Goal: Find specific page/section: Find specific page/section

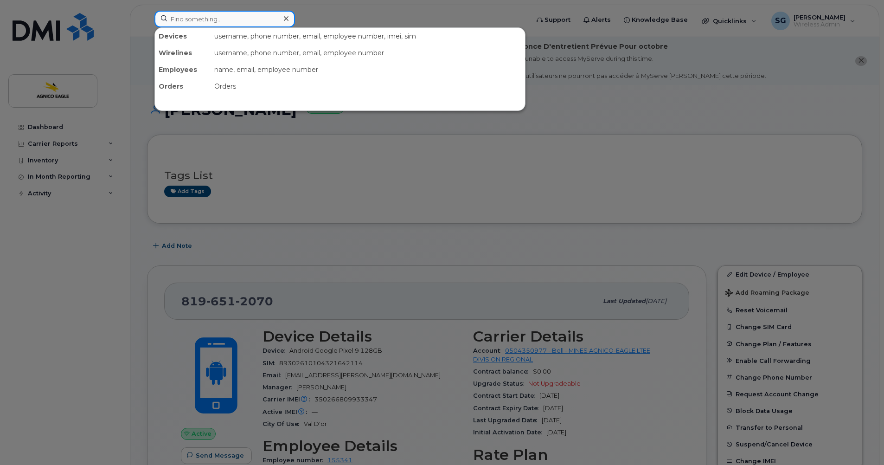
click at [243, 17] on input at bounding box center [224, 19] width 140 height 17
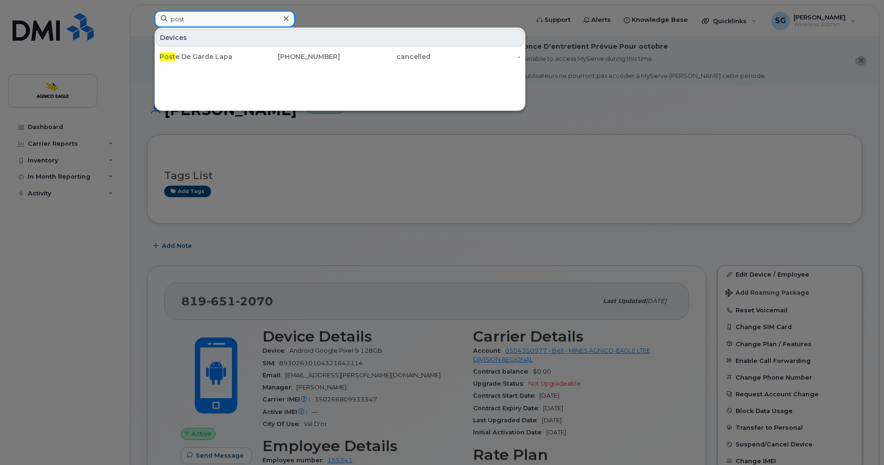
type input "post"
click at [285, 14] on div at bounding box center [285, 18] width 13 height 13
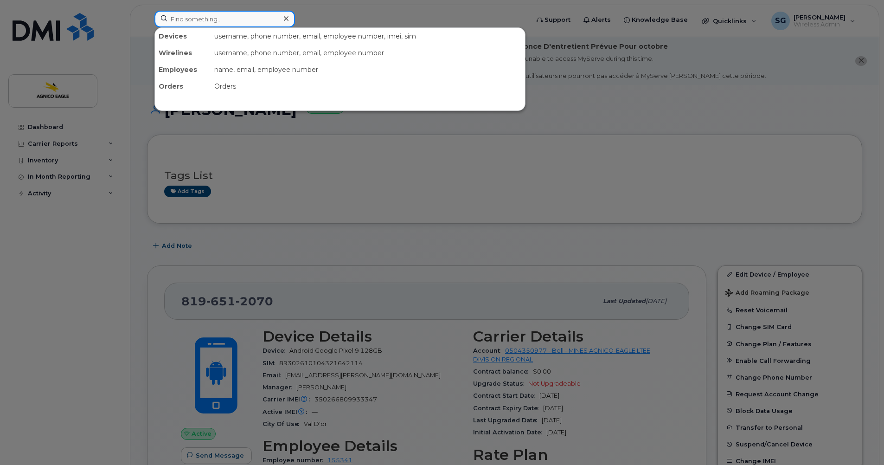
click at [269, 20] on input at bounding box center [224, 19] width 140 height 17
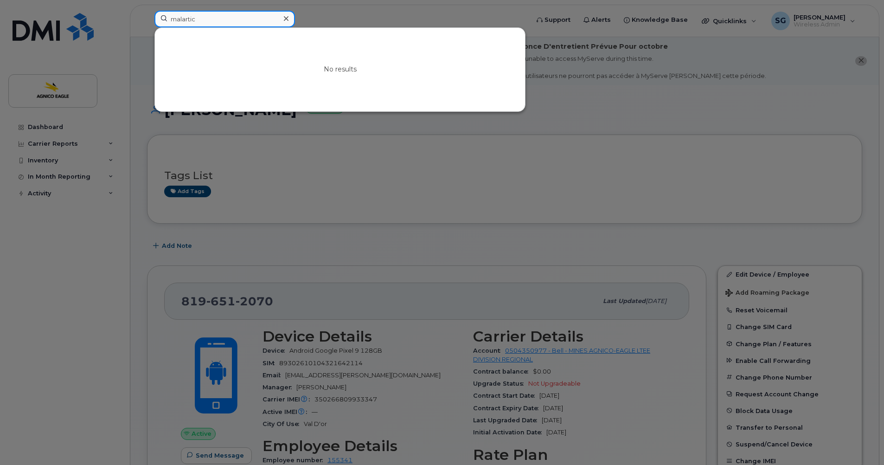
type input "malartic"
click at [286, 13] on div at bounding box center [285, 18] width 13 height 13
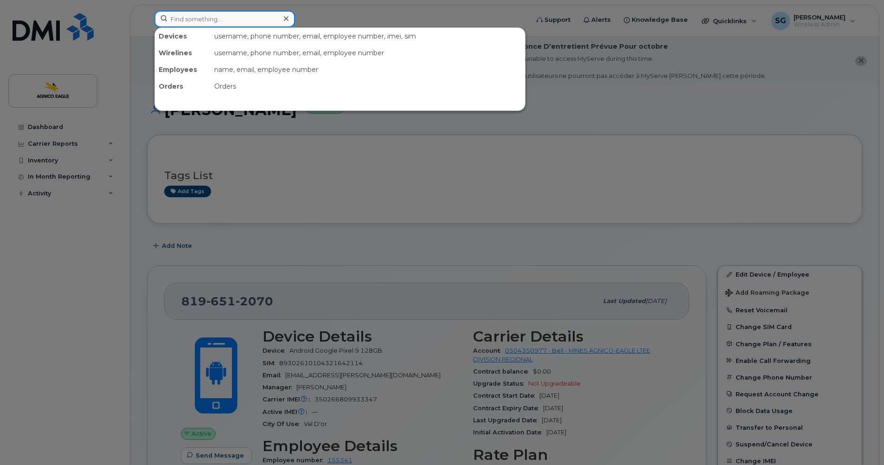
click at [272, 24] on input at bounding box center [224, 19] width 140 height 17
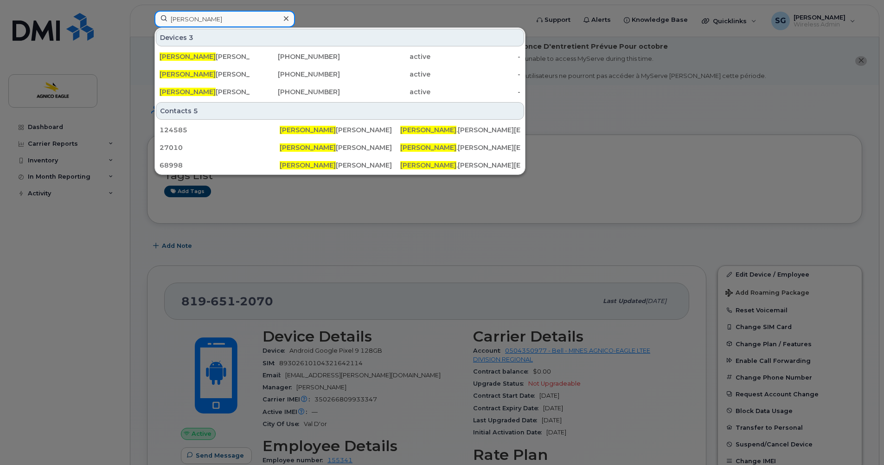
type input "[PERSON_NAME]"
click at [287, 17] on icon at bounding box center [286, 18] width 5 height 5
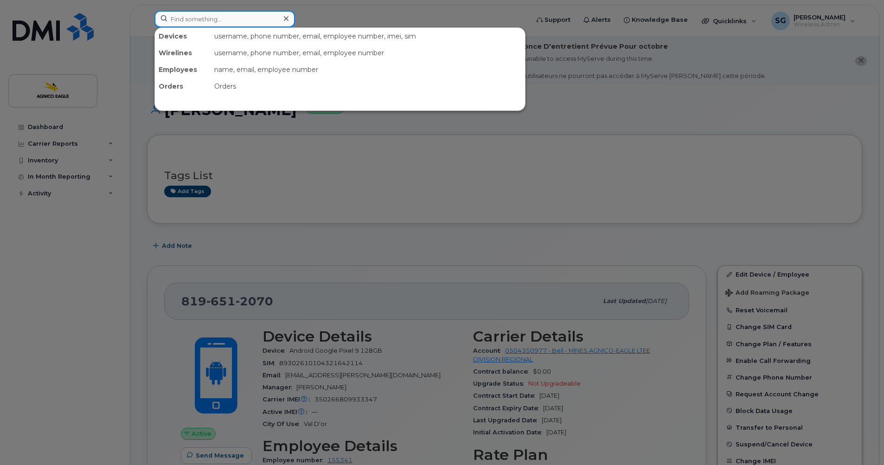
click at [210, 22] on input at bounding box center [224, 19] width 140 height 17
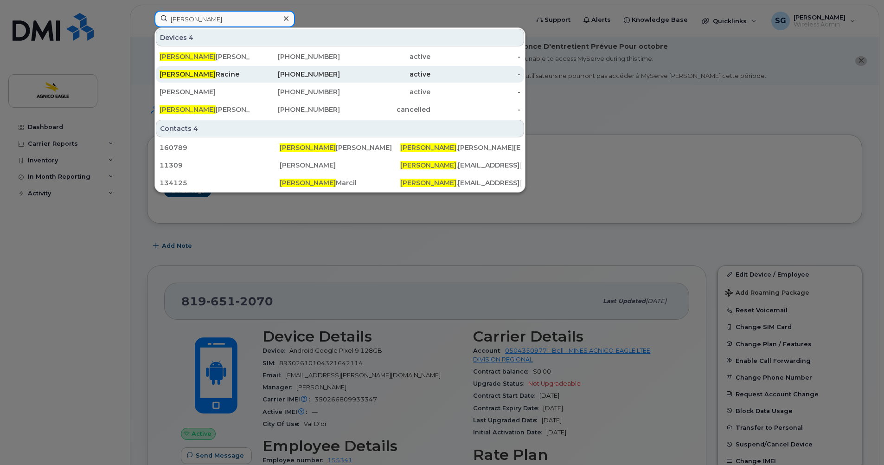
type input "[PERSON_NAME]"
click at [204, 74] on div "[PERSON_NAME]" at bounding box center [204, 74] width 90 height 9
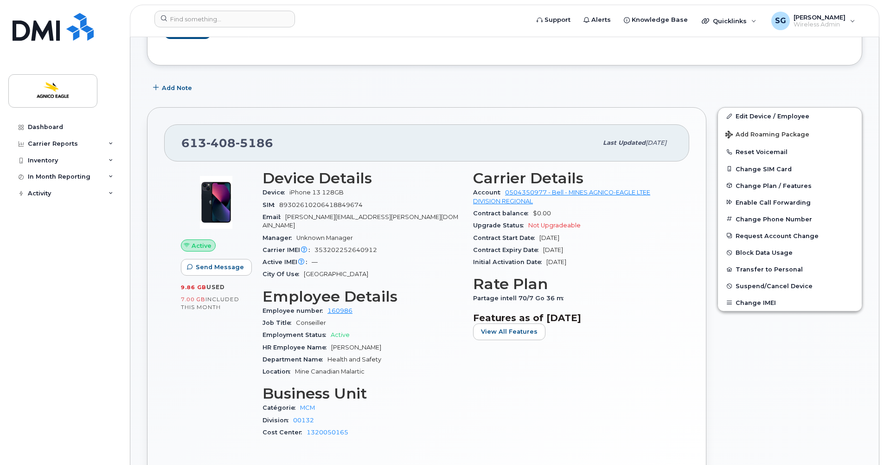
scroll to position [185, 0]
